Goal: Information Seeking & Learning: Learn about a topic

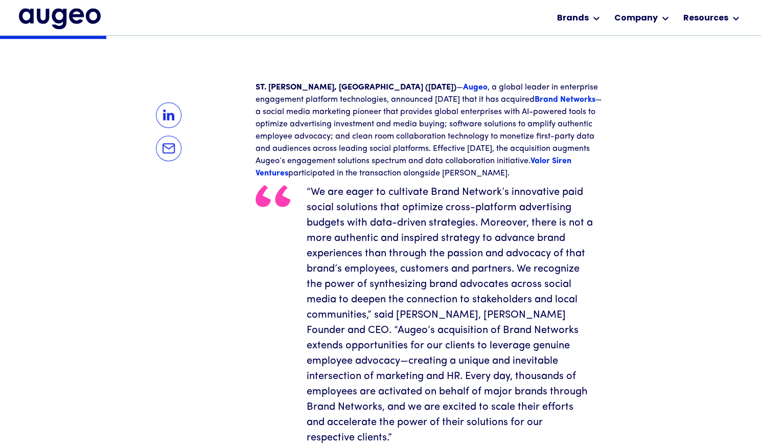
scroll to position [332, 0]
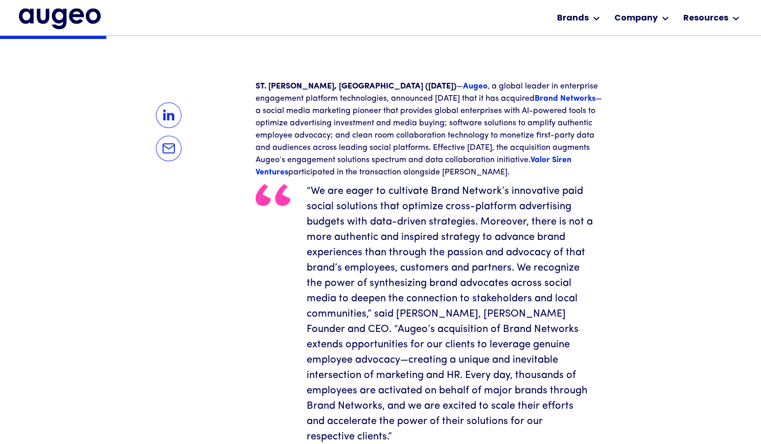
click at [549, 161] on strong "Valor Siren Ventures" at bounding box center [414, 166] width 316 height 20
